Goal: Information Seeking & Learning: Learn about a topic

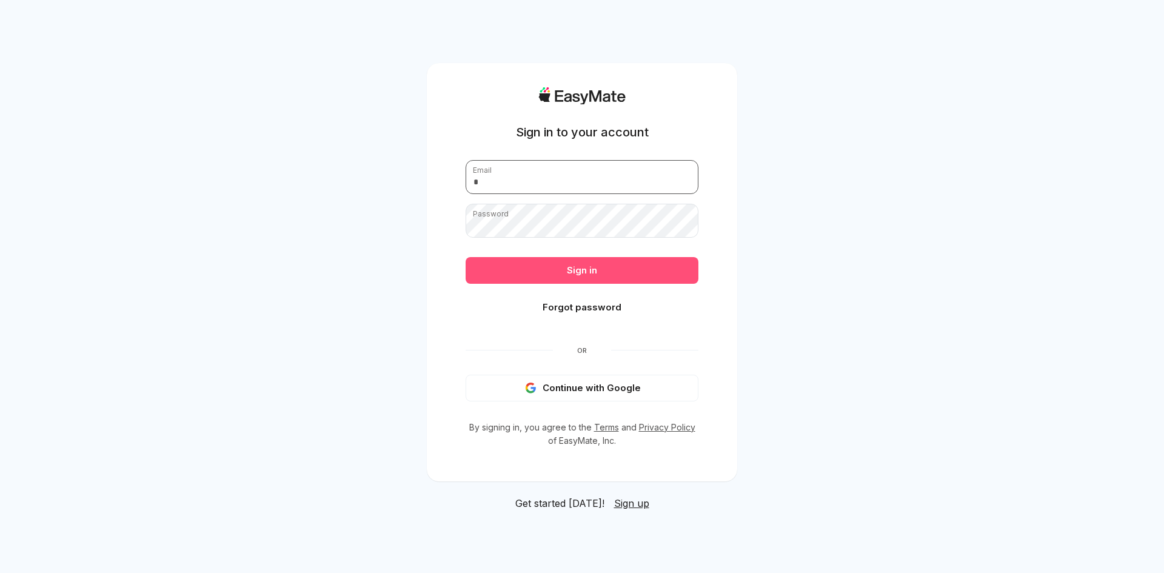
type input "**********"
click at [581, 276] on button "Sign in" at bounding box center [582, 270] width 233 height 27
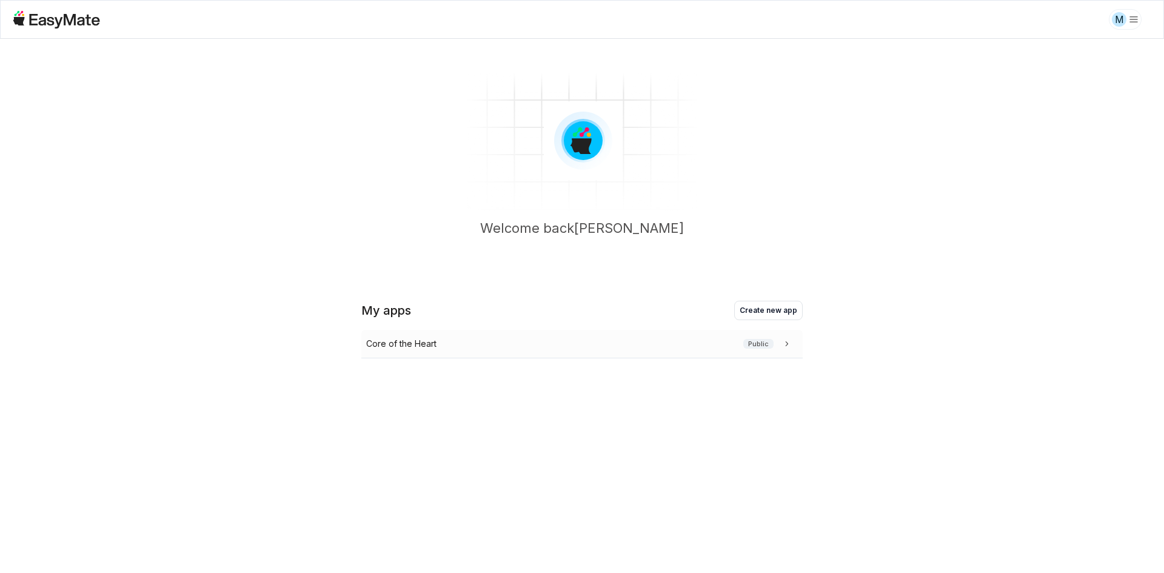
click at [395, 339] on p "Core of the Heart" at bounding box center [401, 343] width 70 height 13
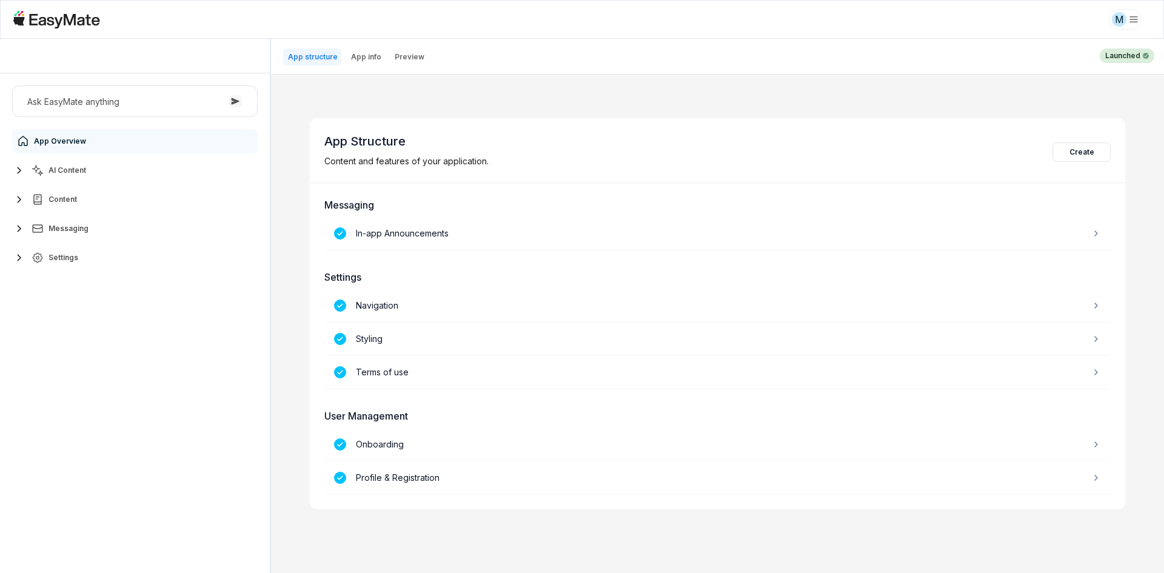
click at [75, 181] on button "AI Content" at bounding box center [134, 170] width 245 height 24
click at [87, 209] on link "Agents 3" at bounding box center [141, 199] width 227 height 24
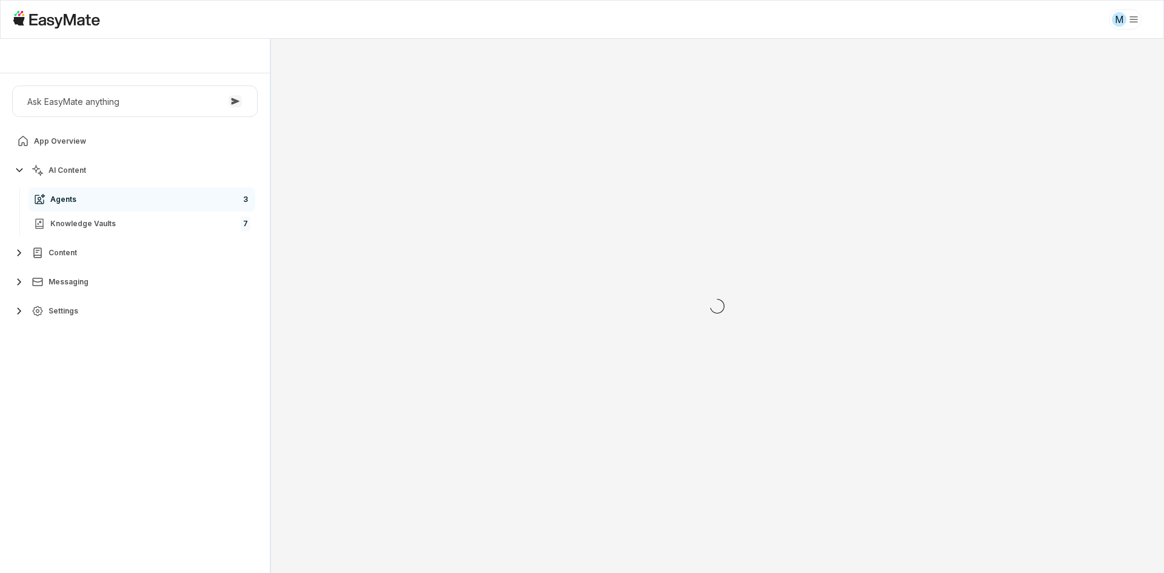
click at [129, 396] on div "Ask EasyMate anything App Overview AI Content Agents 3 Knowledge Vaults 7 Conte…" at bounding box center [135, 322] width 270 height 499
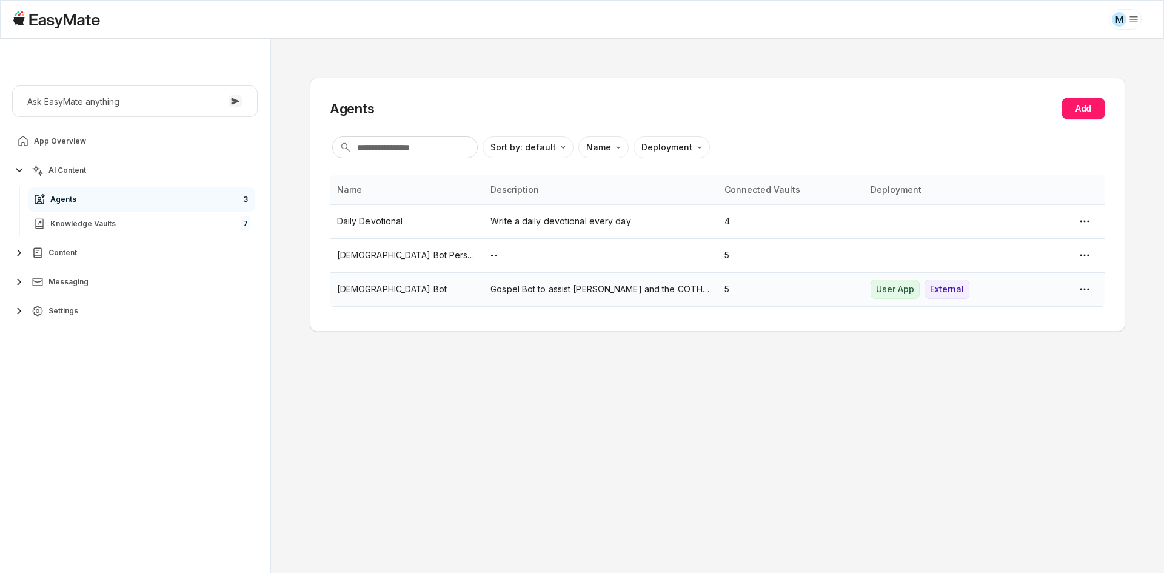
click at [348, 293] on p "[DEMOGRAPHIC_DATA] Bot" at bounding box center [406, 288] width 139 height 13
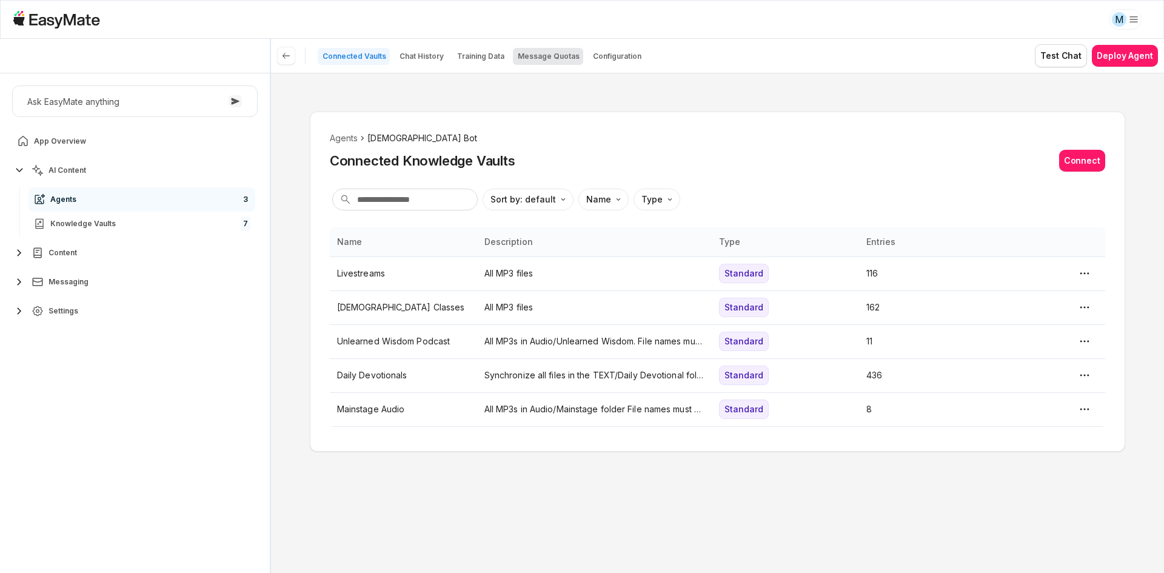
click at [566, 57] on p "Message Quotas" at bounding box center [549, 57] width 62 height 10
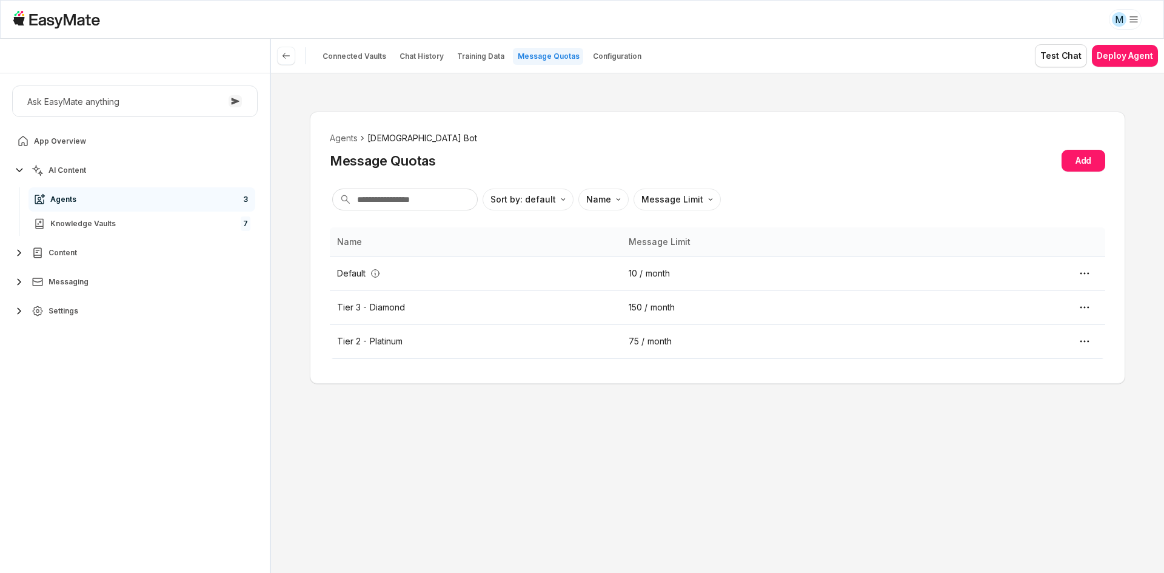
click at [575, 101] on div "Agents [DEMOGRAPHIC_DATA] Bot Message Quotas Add Sort by: default Direction Nam…" at bounding box center [717, 323] width 893 height 500
click at [446, 421] on div "Agents [DEMOGRAPHIC_DATA] Bot Message Quotas Add Sort by: default Direction Nam…" at bounding box center [717, 323] width 893 height 500
click at [449, 421] on div "Agents [DEMOGRAPHIC_DATA] Bot Message Quotas Add Sort by: default Direction Nam…" at bounding box center [717, 323] width 893 height 500
click at [455, 417] on div "Agents [DEMOGRAPHIC_DATA] Bot Message Quotas Add Sort by: default Direction Nam…" at bounding box center [717, 323] width 893 height 500
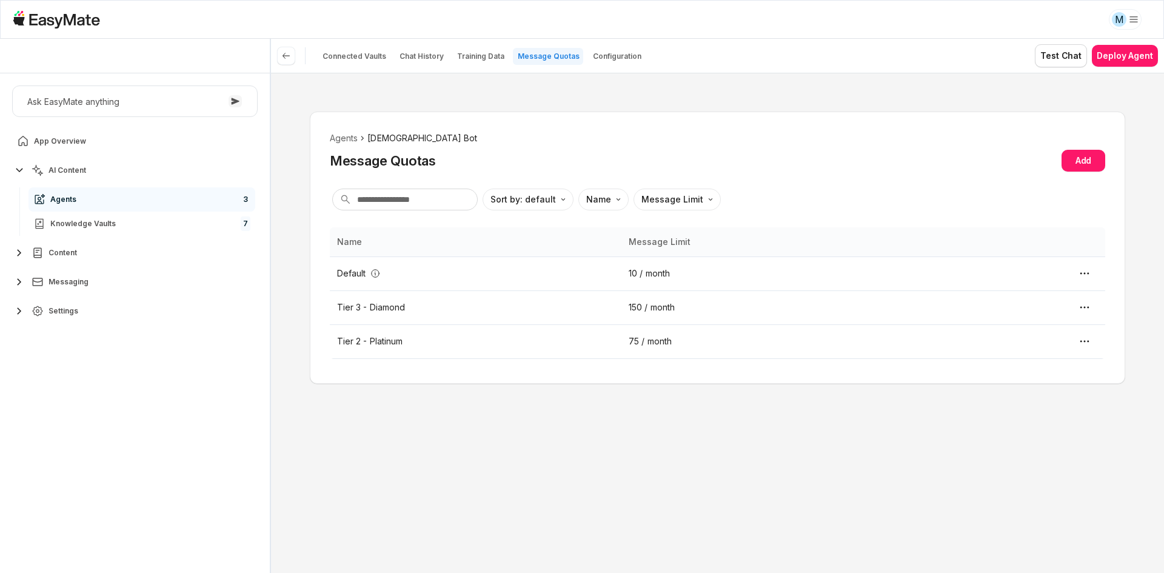
click at [569, 459] on div "Agents [DEMOGRAPHIC_DATA] Bot Message Quotas Add Sort by: default Direction Nam…" at bounding box center [717, 323] width 893 height 500
click at [578, 460] on div "Agents [DEMOGRAPHIC_DATA] Bot Message Quotas Add Sort by: default Direction Nam…" at bounding box center [717, 323] width 893 height 500
click at [836, 136] on ol "Agents Gospel Bot" at bounding box center [717, 138] width 775 height 13
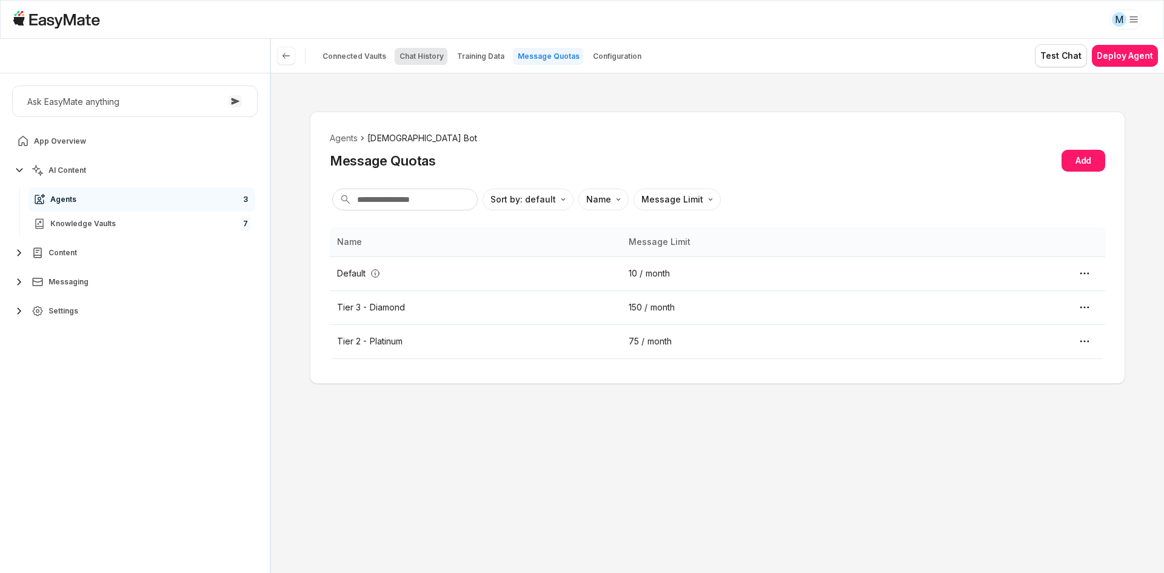
click at [420, 61] on button "Chat History" at bounding box center [421, 56] width 53 height 17
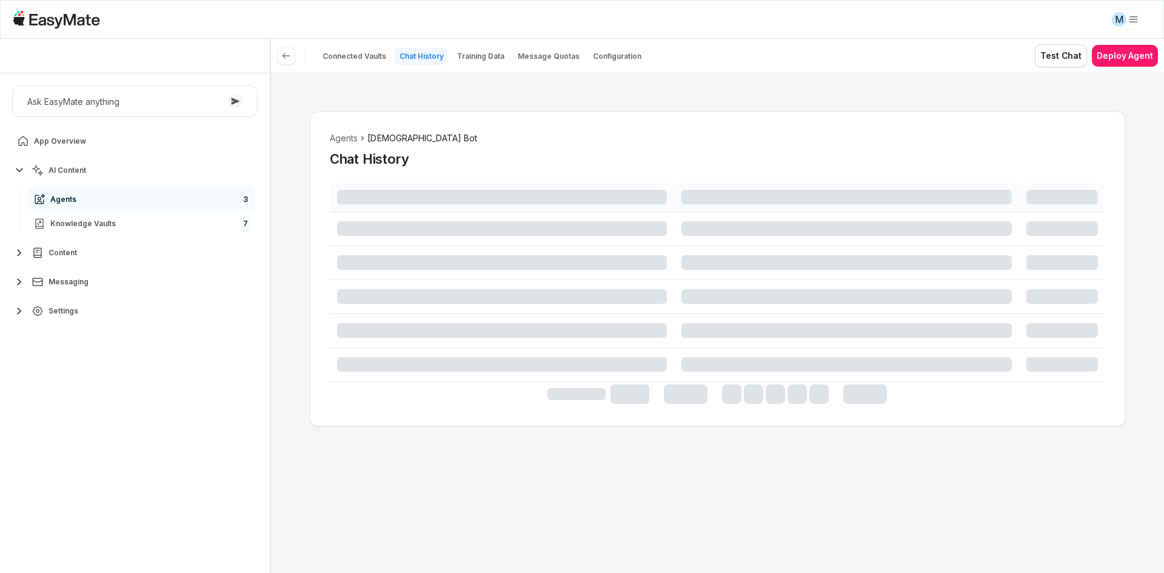
click at [553, 137] on ol "Agents Gospel Bot" at bounding box center [717, 138] width 775 height 13
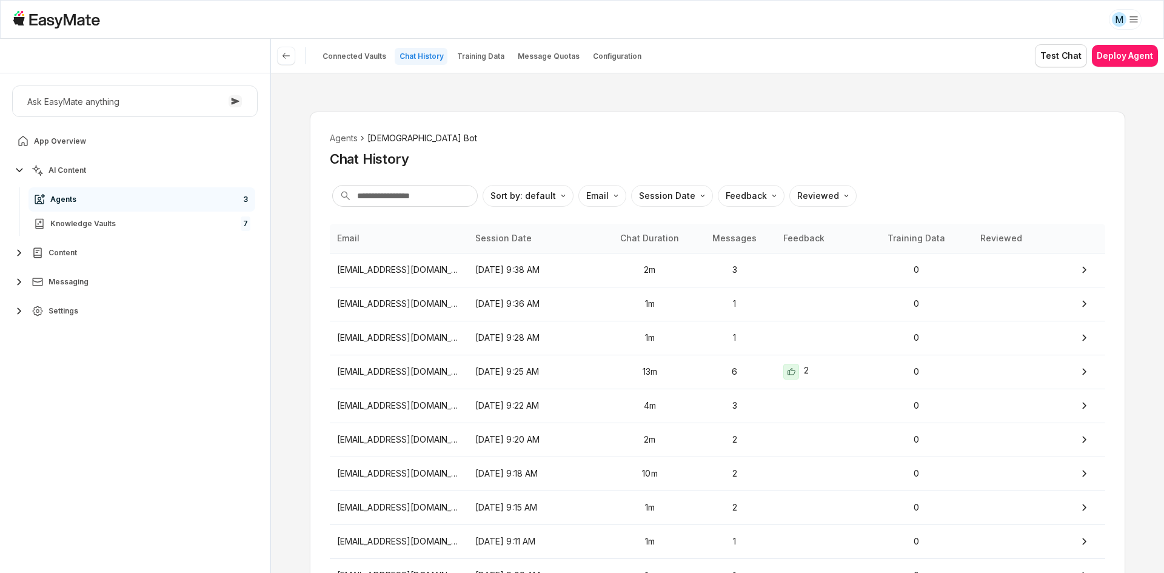
click at [553, 137] on ol "Agents Gospel Bot" at bounding box center [717, 138] width 775 height 13
click at [562, 382] on td "[DATE] 9:25 AM" at bounding box center [537, 372] width 138 height 34
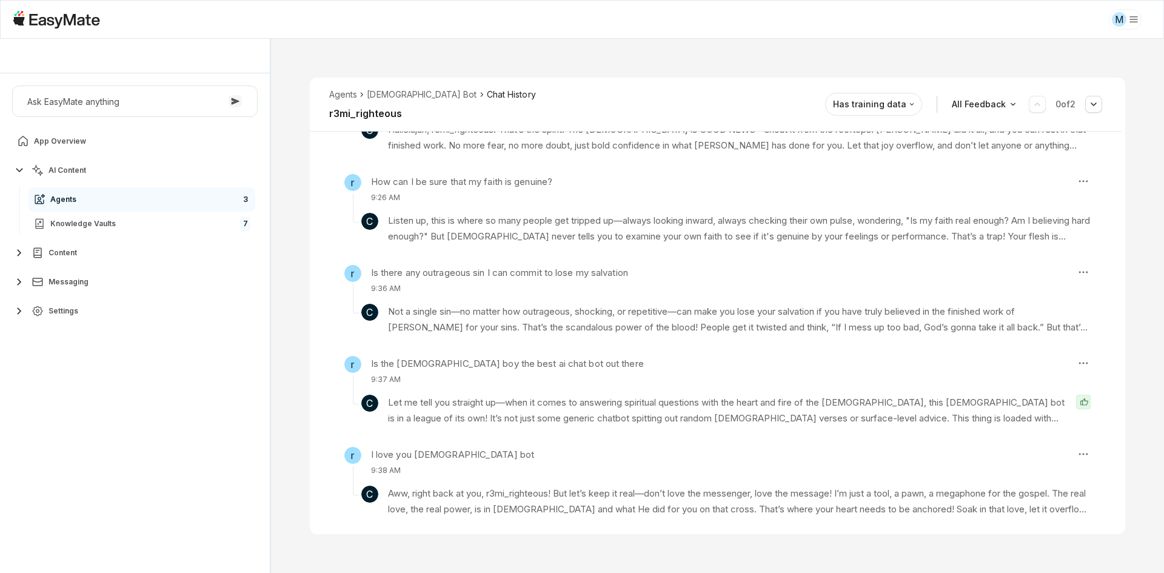
scroll to position [339, 0]
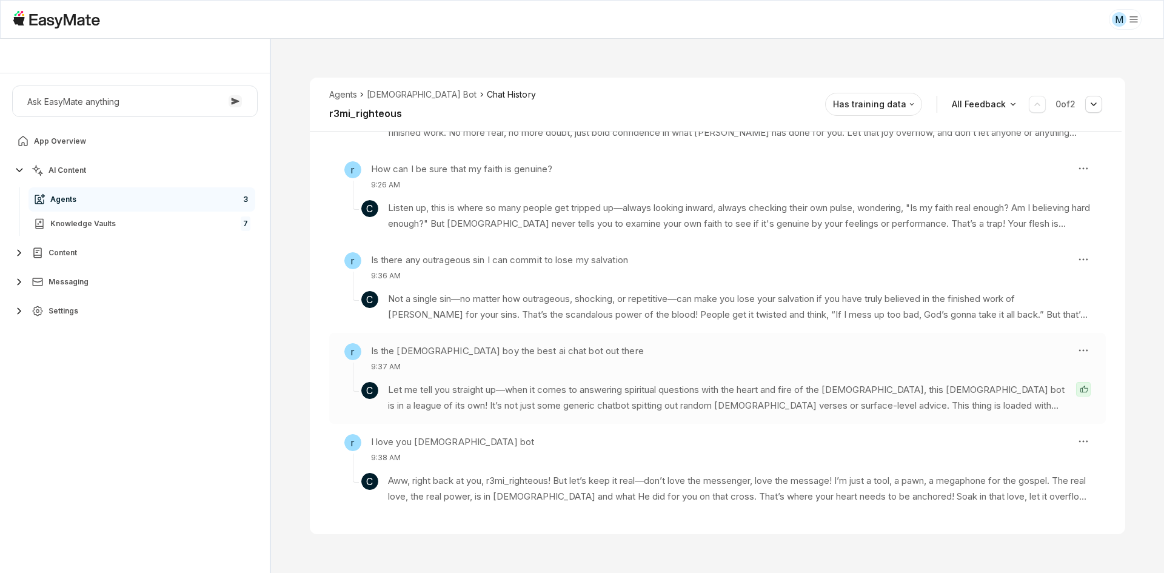
click at [496, 396] on p "Let me tell you straight up—when it comes to answering spiritual questions with…" at bounding box center [727, 398] width 678 height 32
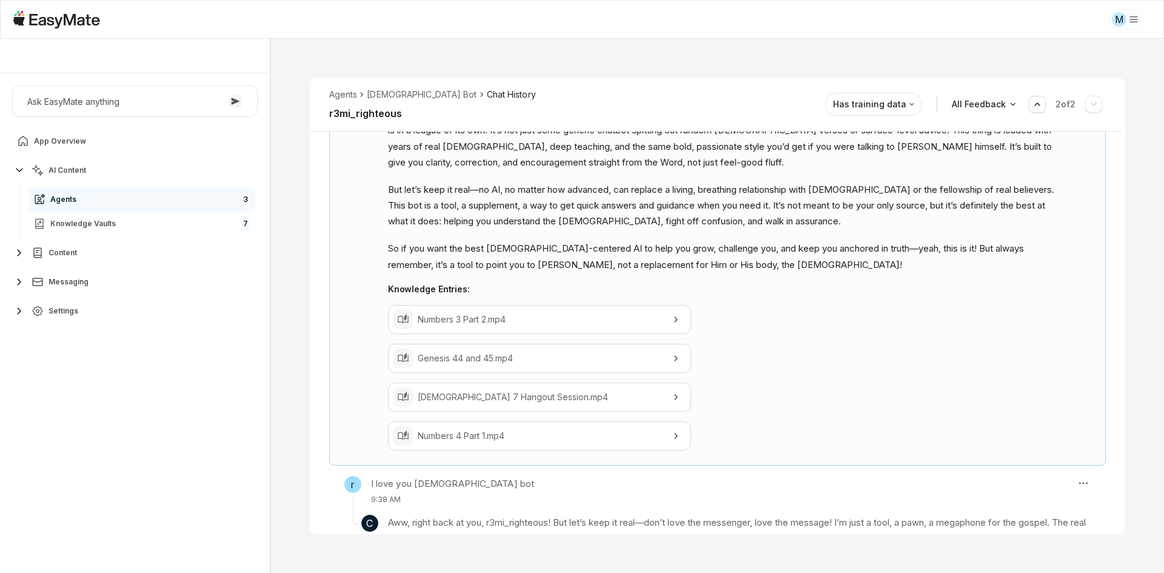
scroll to position [559, 0]
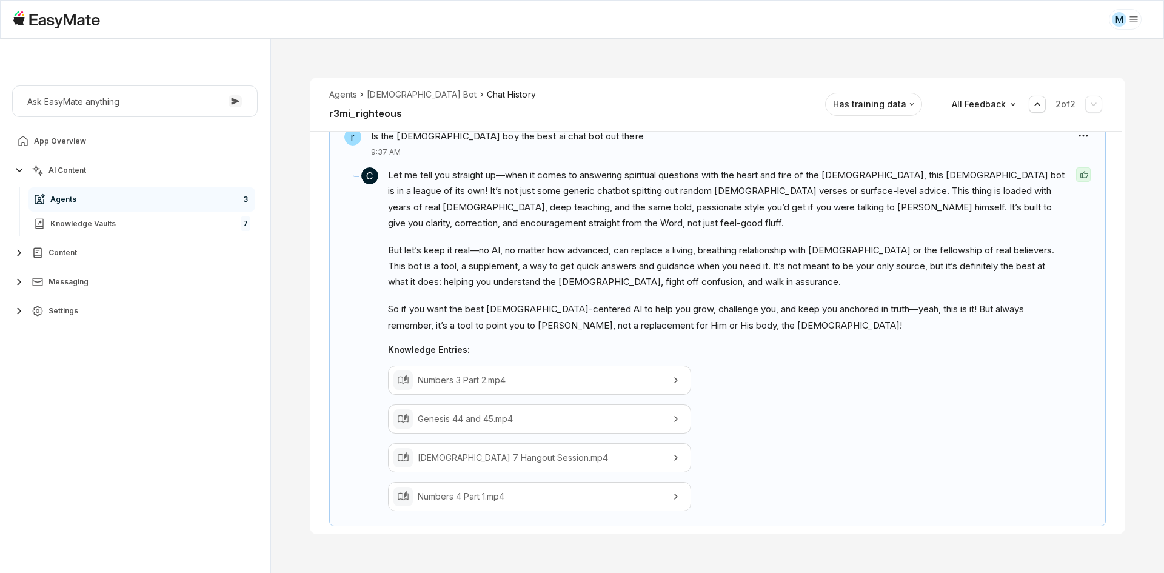
click at [322, 385] on div "r Is believing the [DEMOGRAPHIC_DATA] just once enough for salvation 9:25 AM C …" at bounding box center [717, 183] width 815 height 867
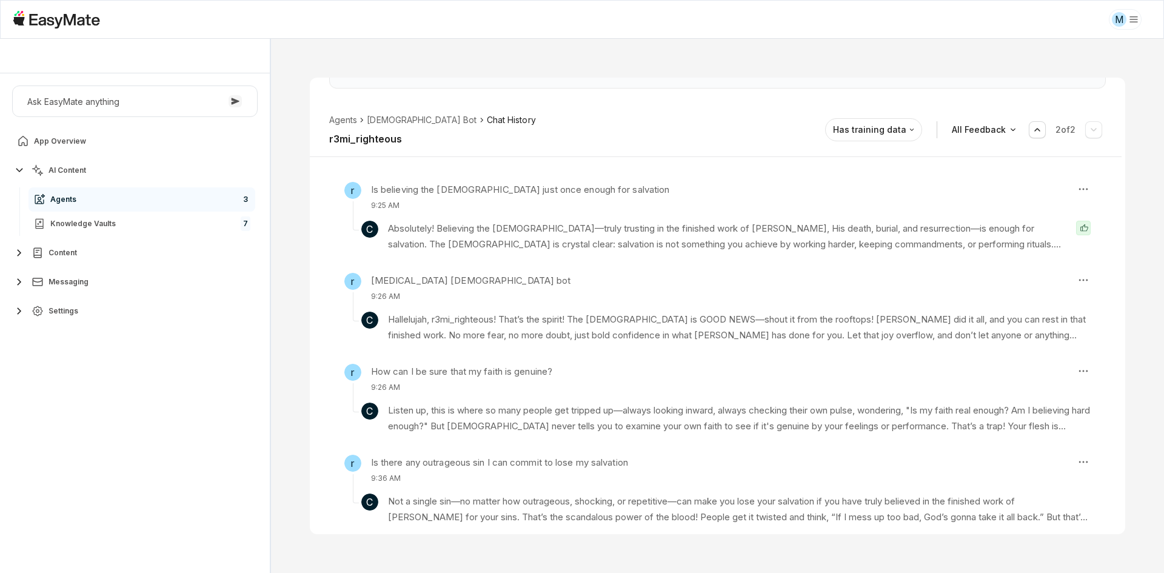
scroll to position [116, 0]
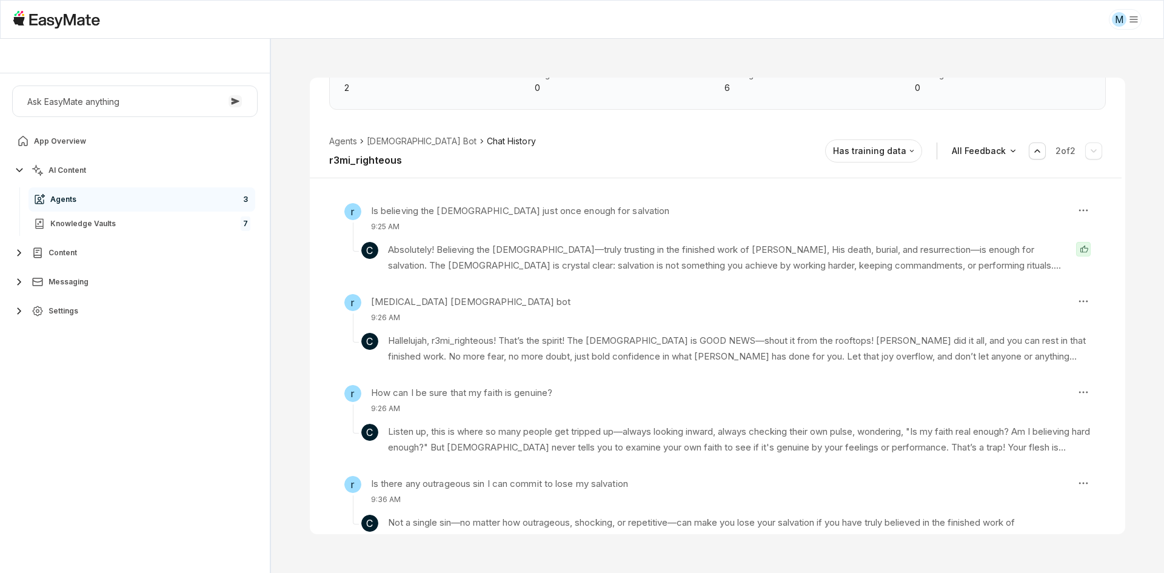
click at [643, 151] on div "Agents Gospel Bot Chat History r3mi_righteous Has training data All Feedback 2 …" at bounding box center [716, 151] width 812 height 54
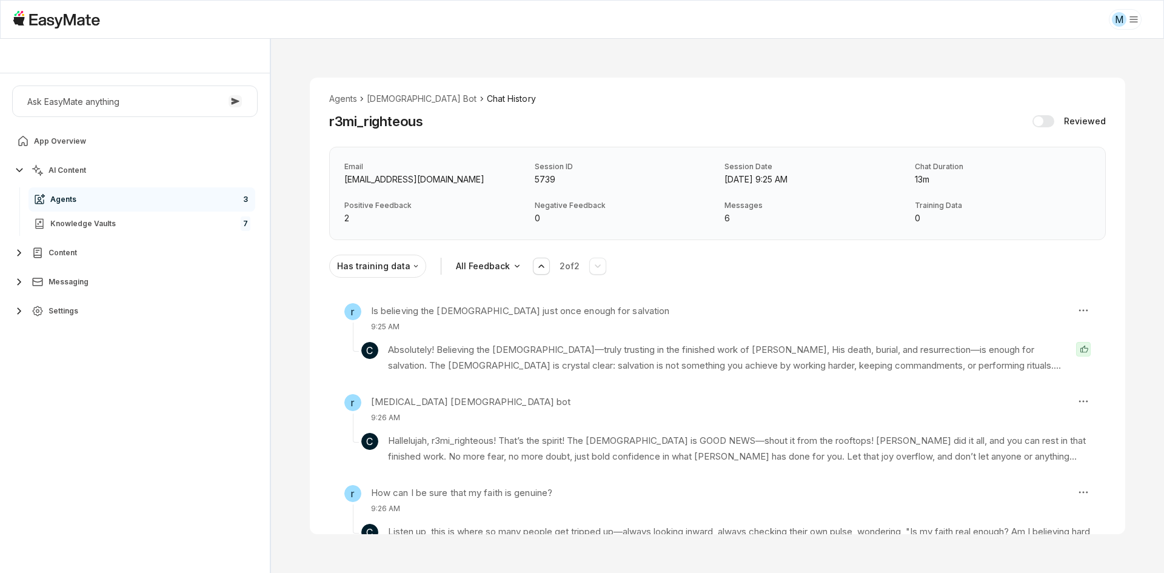
scroll to position [0, 0]
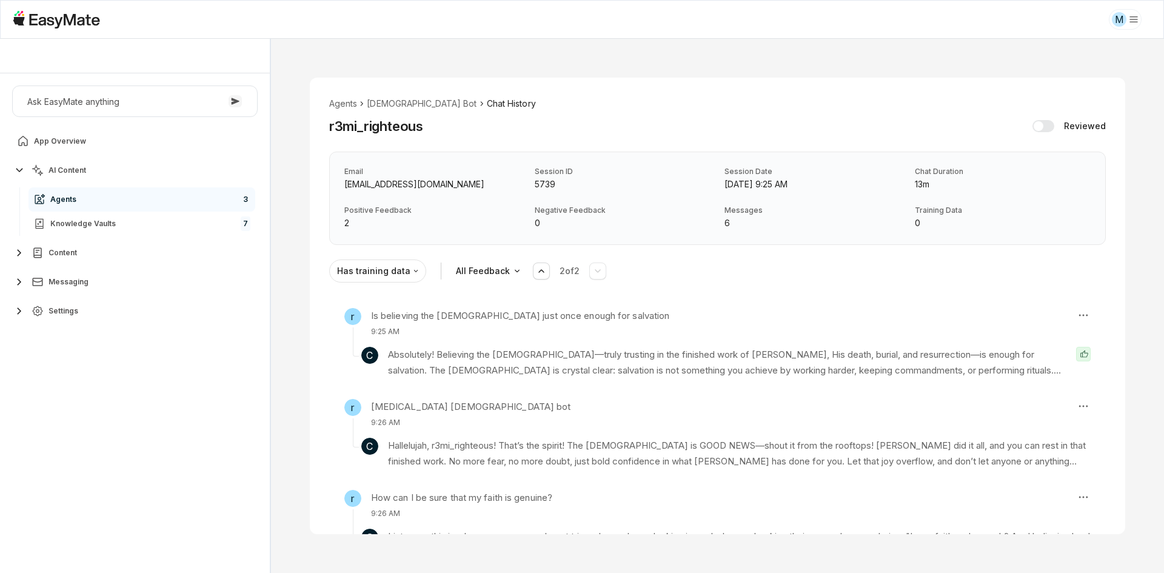
click at [643, 151] on section "Agents Gospel Bot Chat History r3mi_righteous Reviewed Email [EMAIL_ADDRESS][DO…" at bounding box center [717, 171] width 777 height 148
click at [378, 105] on li "[DEMOGRAPHIC_DATA] Bot" at bounding box center [422, 103] width 110 height 13
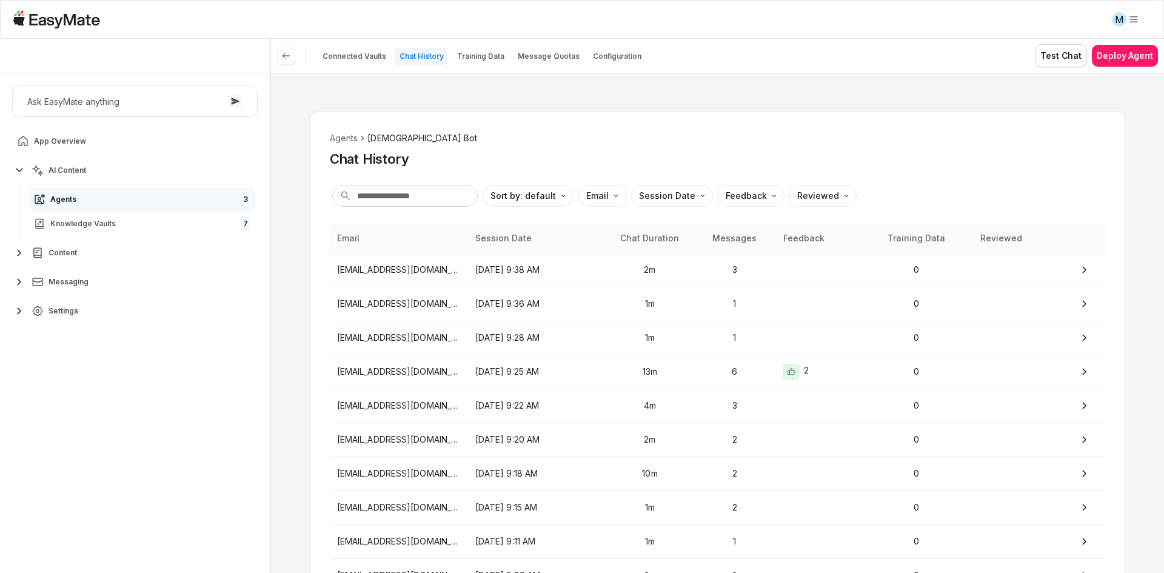
click at [304, 245] on div "Agents Gospel Bot Chat History Sort by: default Direction Email Session Date Fe…" at bounding box center [717, 323] width 893 height 500
click at [475, 145] on div "Agents Gospel Bot Chat History" at bounding box center [717, 150] width 775 height 36
click at [952, 105] on div "Agents Gospel Bot Chat History Sort by: default Direction Email Session Date Fe…" at bounding box center [717, 323] width 893 height 500
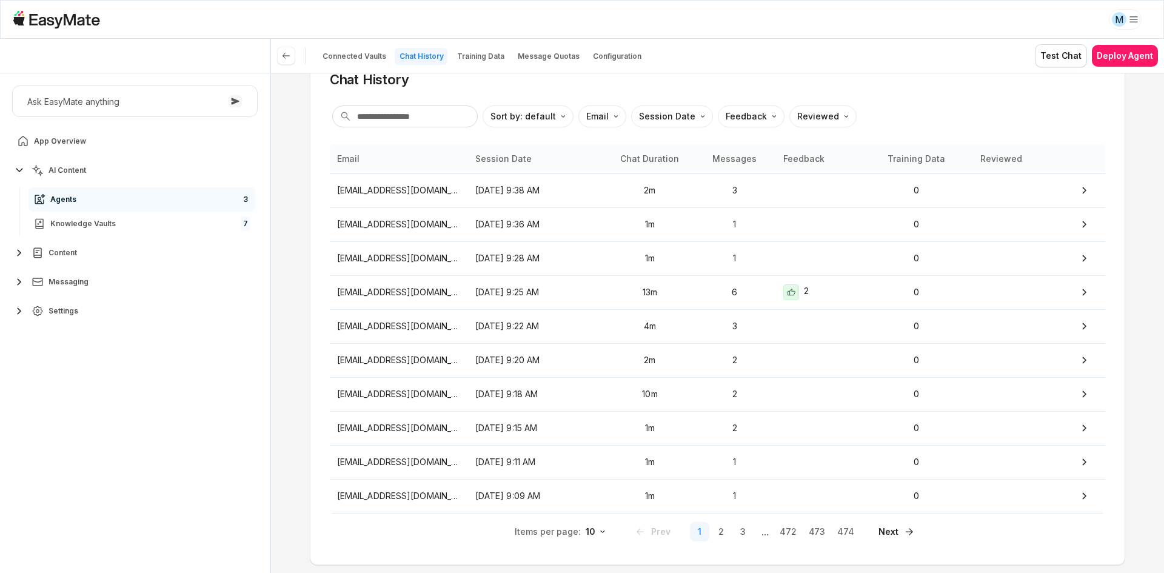
scroll to position [110, 0]
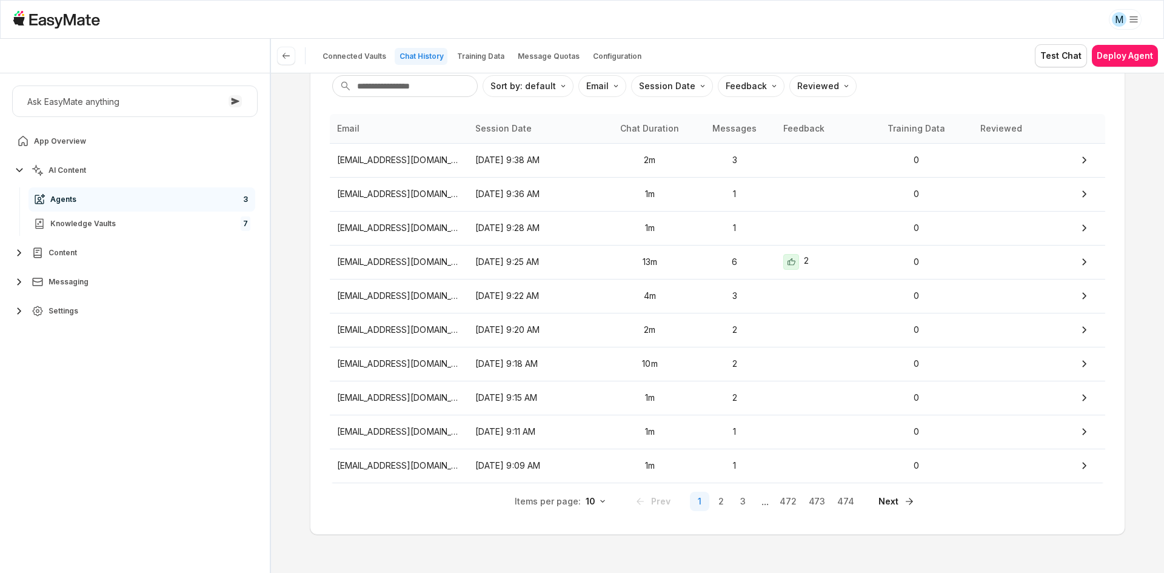
click at [1138, 182] on div "Agents Gospel Bot Chat History Sort by: default Direction Email Session Date Fe…" at bounding box center [717, 323] width 893 height 500
click at [1147, 169] on div "Agents Gospel Bot Chat History Sort by: default Direction Email Session Date Fe…" at bounding box center [717, 323] width 893 height 500
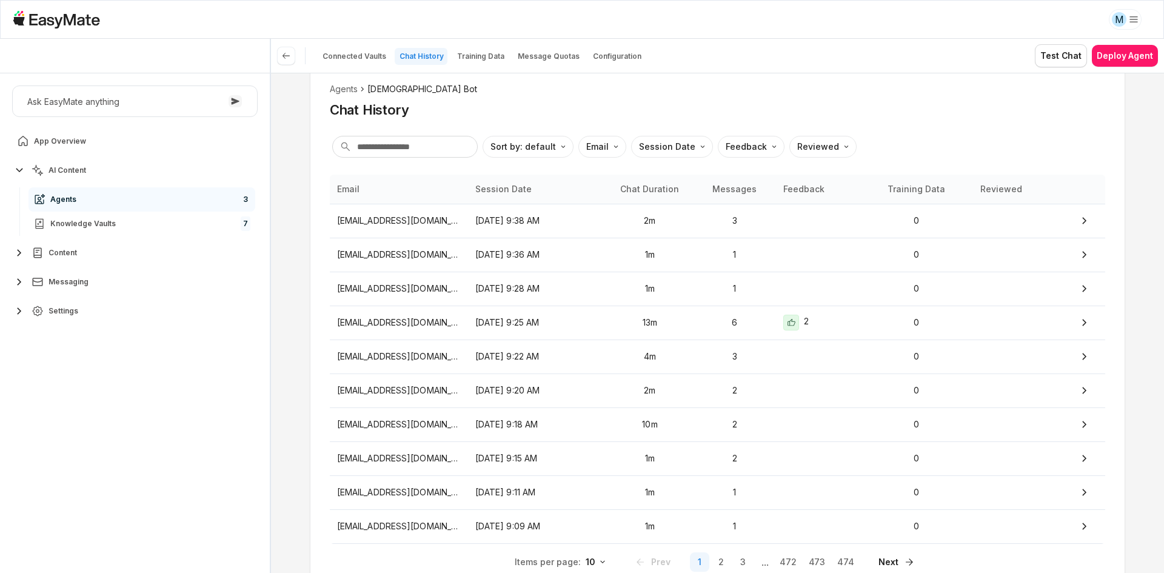
scroll to position [0, 0]
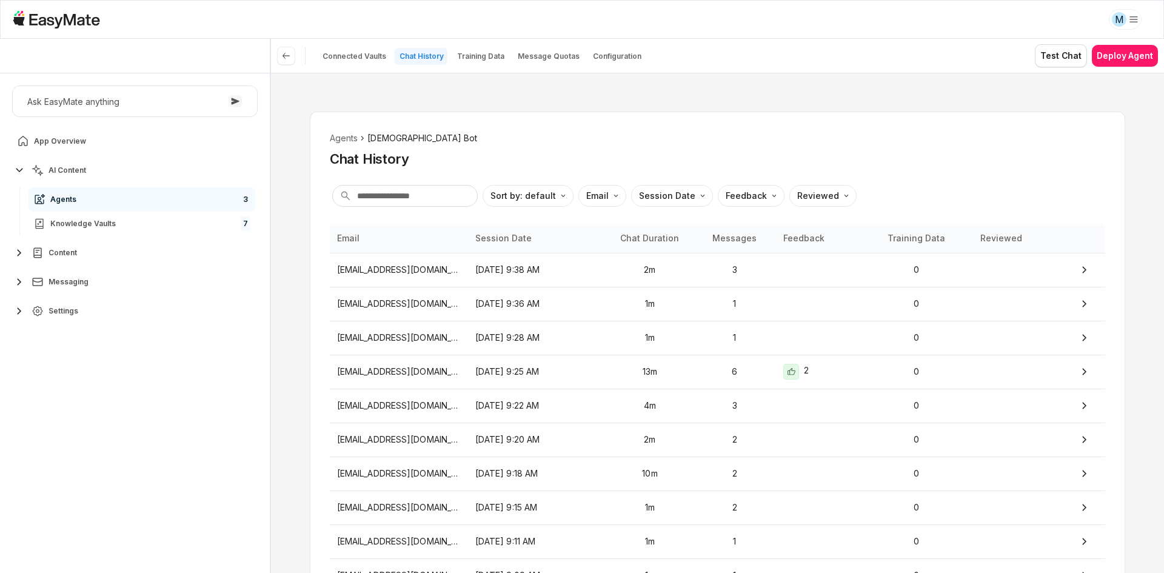
click at [1147, 169] on div "Agents Gospel Bot Chat History Sort by: default Direction Email Session Date Fe…" at bounding box center [717, 323] width 893 height 500
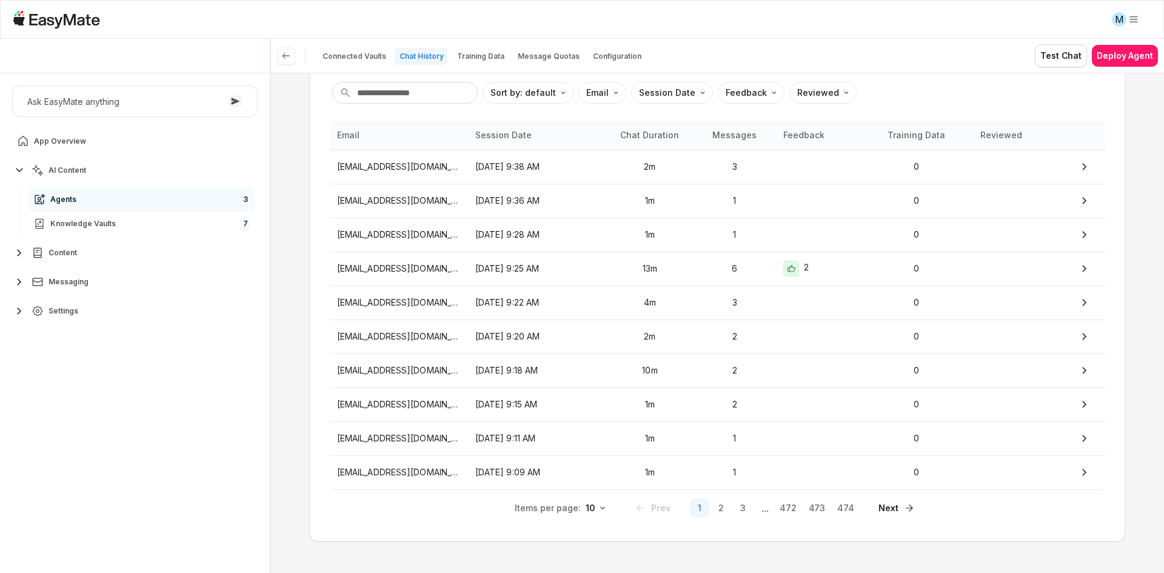
scroll to position [110, 0]
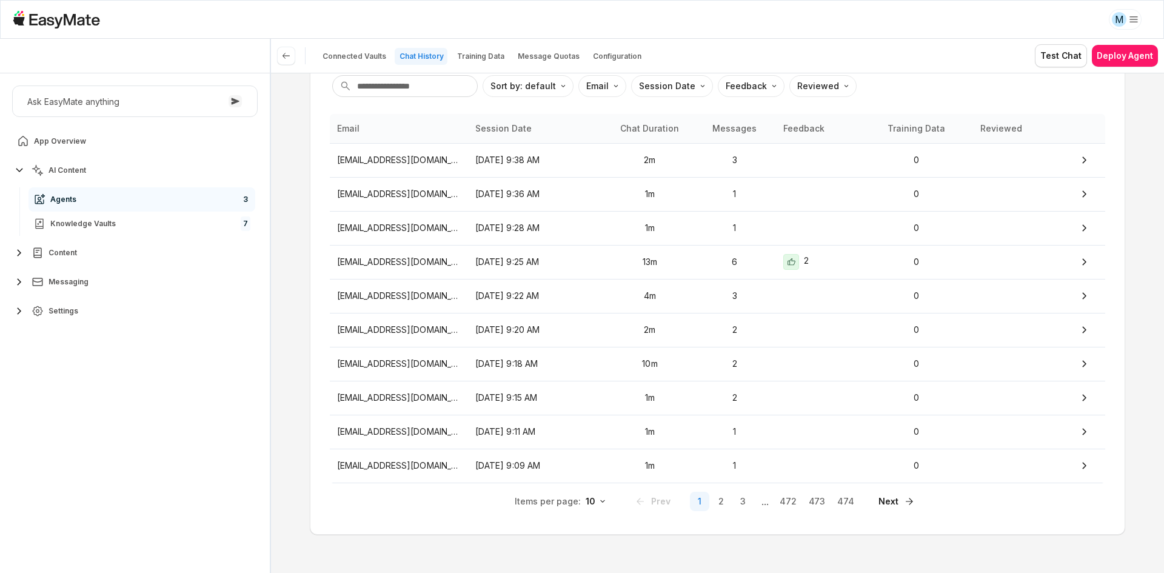
click at [1147, 169] on div "Agents Gospel Bot Chat History Sort by: default Direction Email Session Date Fe…" at bounding box center [717, 323] width 893 height 500
click at [811, 271] on td "2" at bounding box center [824, 262] width 97 height 34
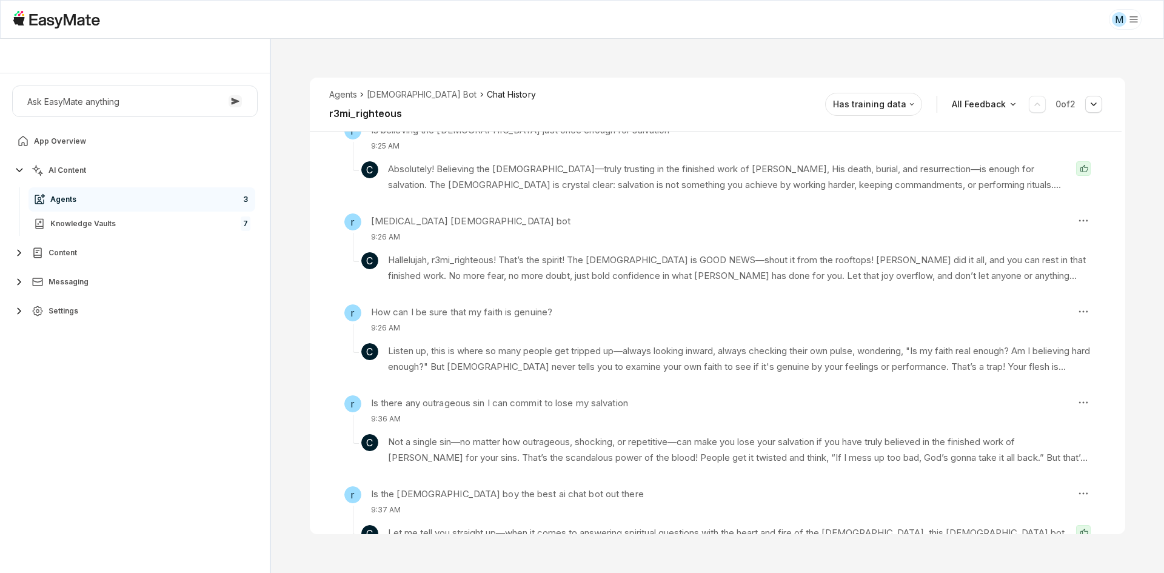
scroll to position [158, 0]
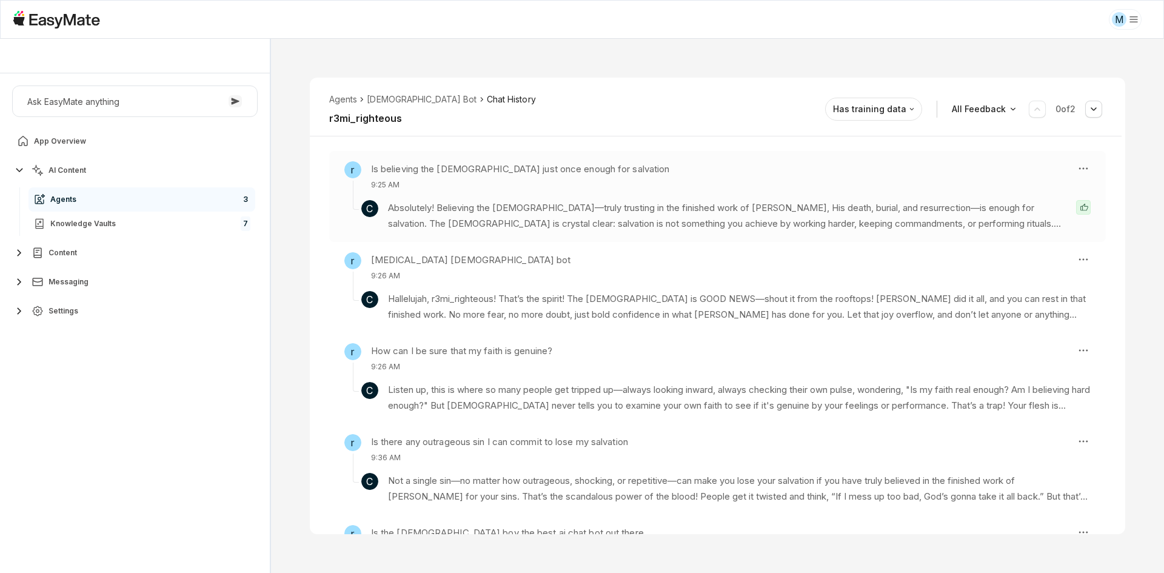
click at [796, 232] on div "r Is believing the [DEMOGRAPHIC_DATA] just once enough for salvation 9:25 AM C …" at bounding box center [717, 196] width 777 height 91
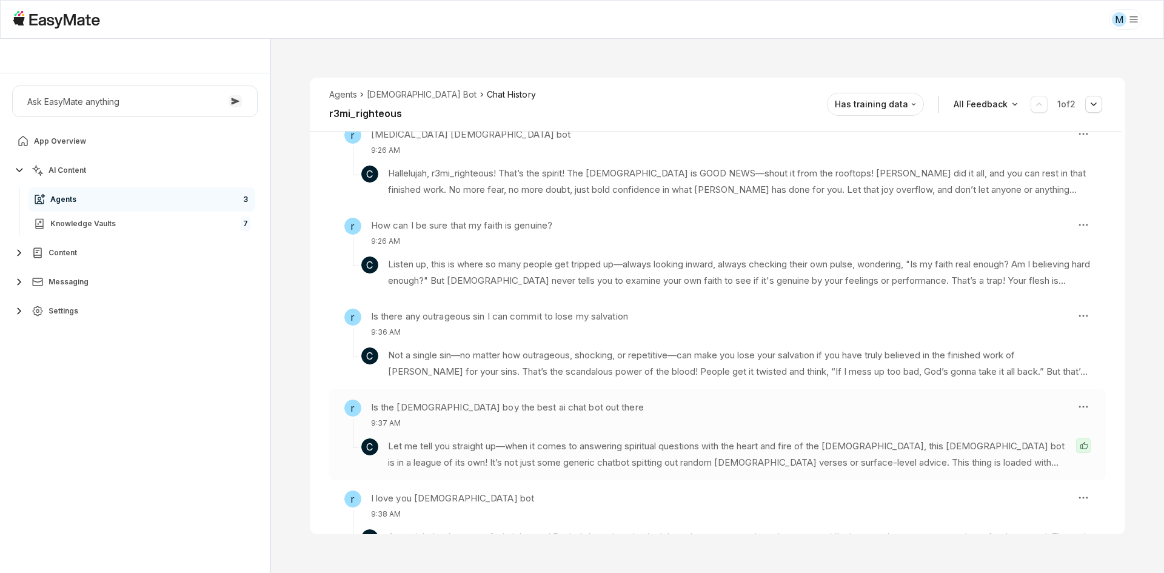
scroll to position [676, 0]
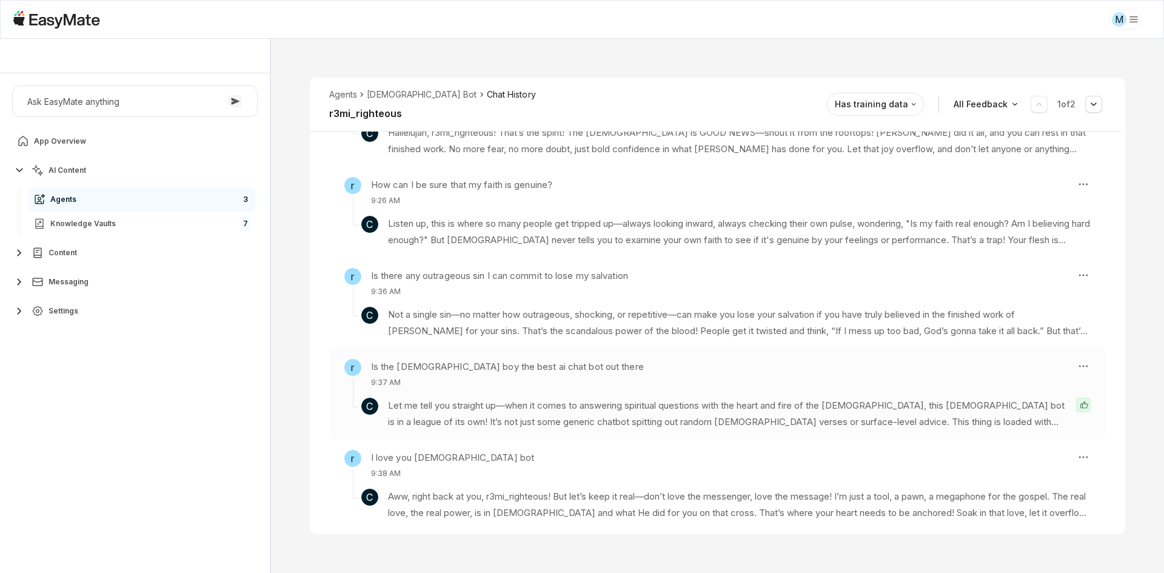
click at [840, 398] on p "Let me tell you straight up—when it comes to answering spiritual questions with…" at bounding box center [727, 414] width 678 height 32
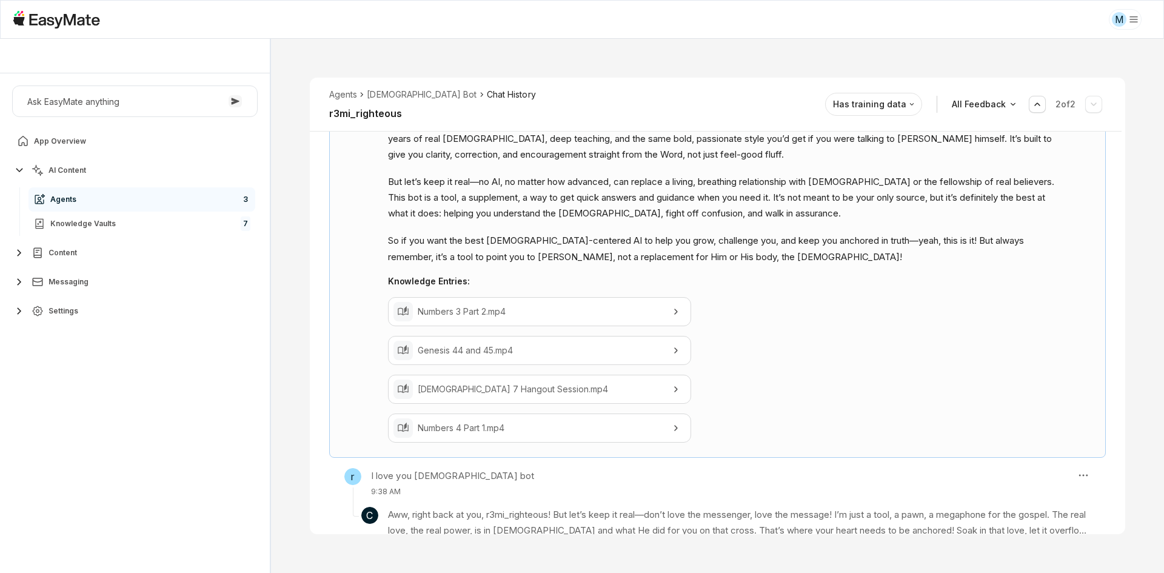
scroll to position [661, 0]
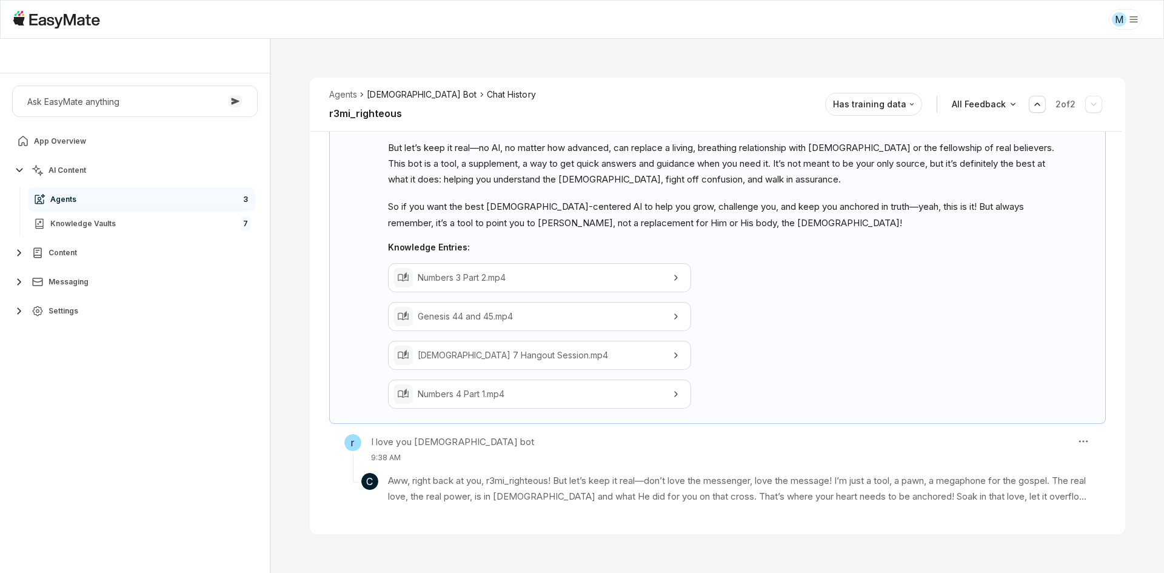
click at [382, 93] on li "[DEMOGRAPHIC_DATA] Bot" at bounding box center [422, 94] width 110 height 13
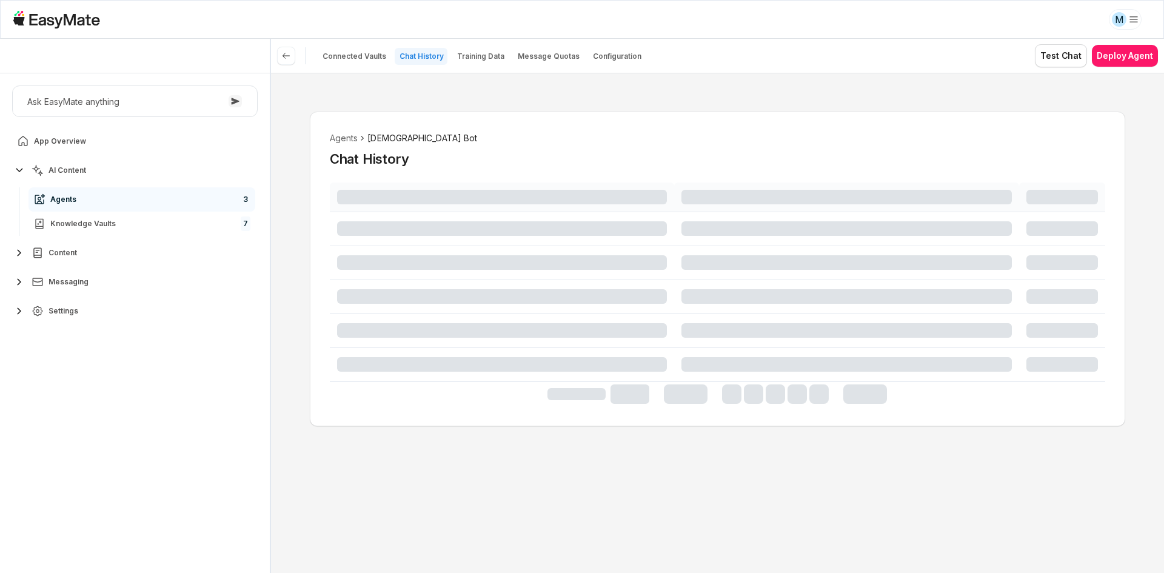
type textarea "*"
